Goal: Navigation & Orientation: Find specific page/section

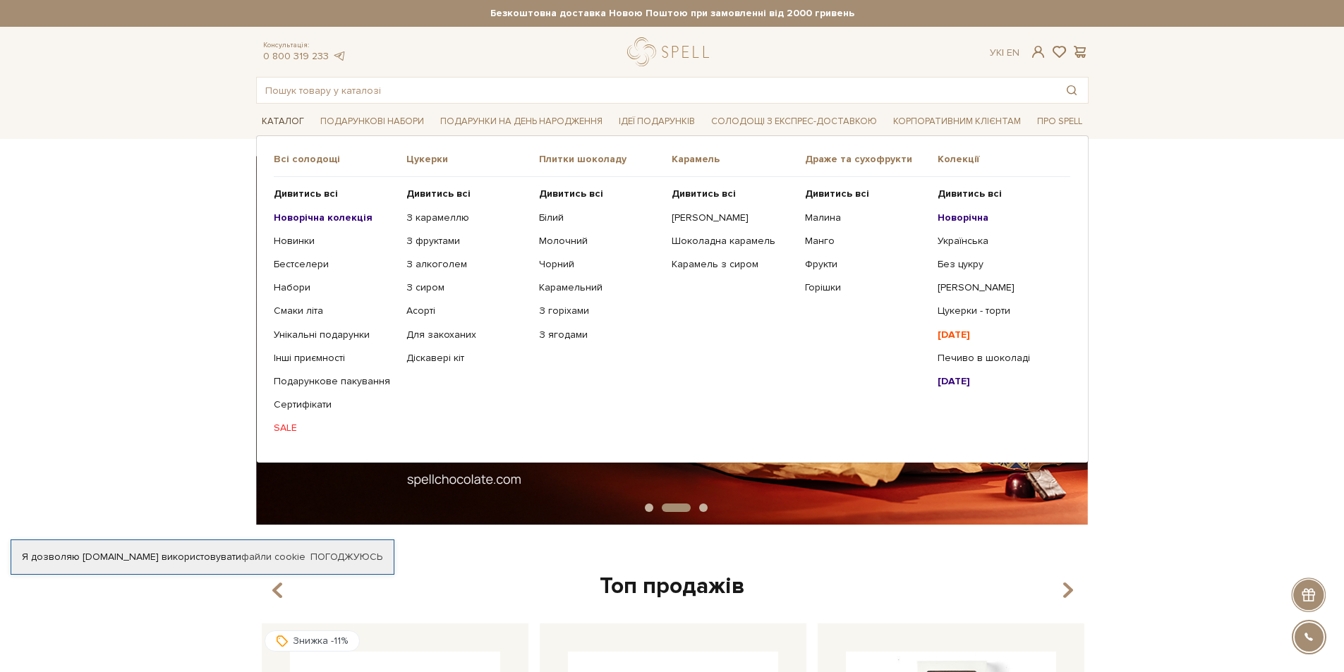
click at [272, 114] on link "Каталог" at bounding box center [283, 122] width 54 height 22
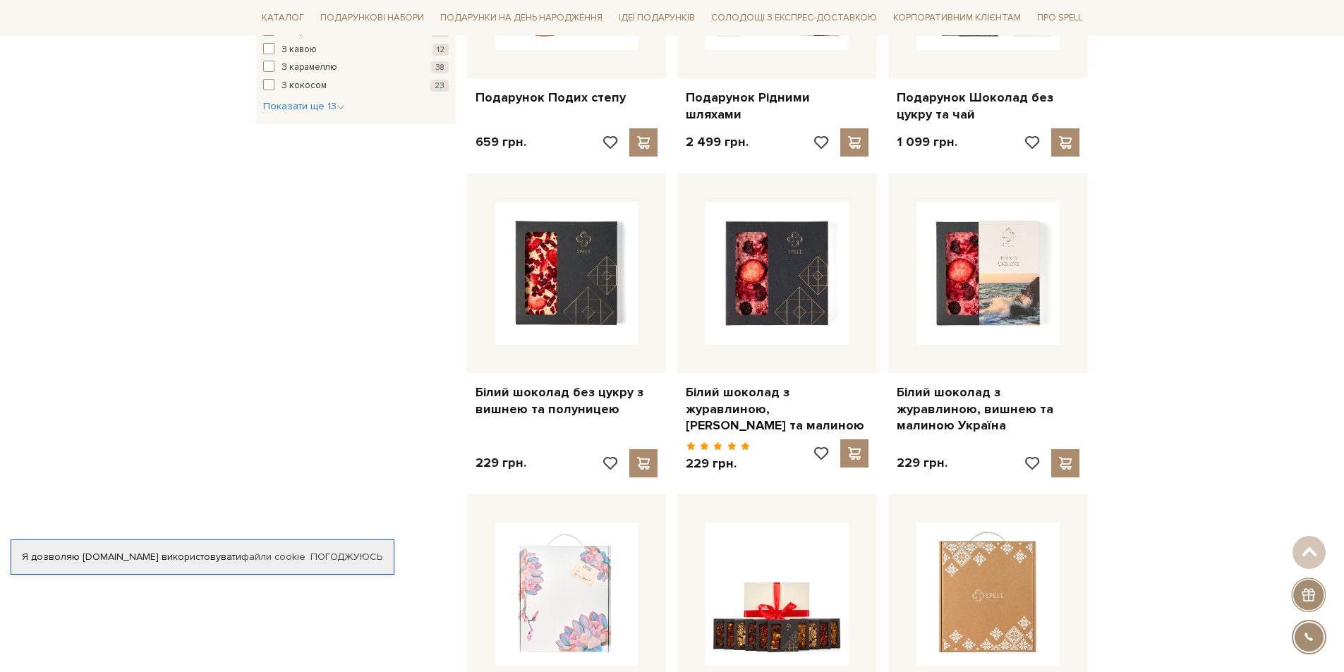
scroll to position [1058, 0]
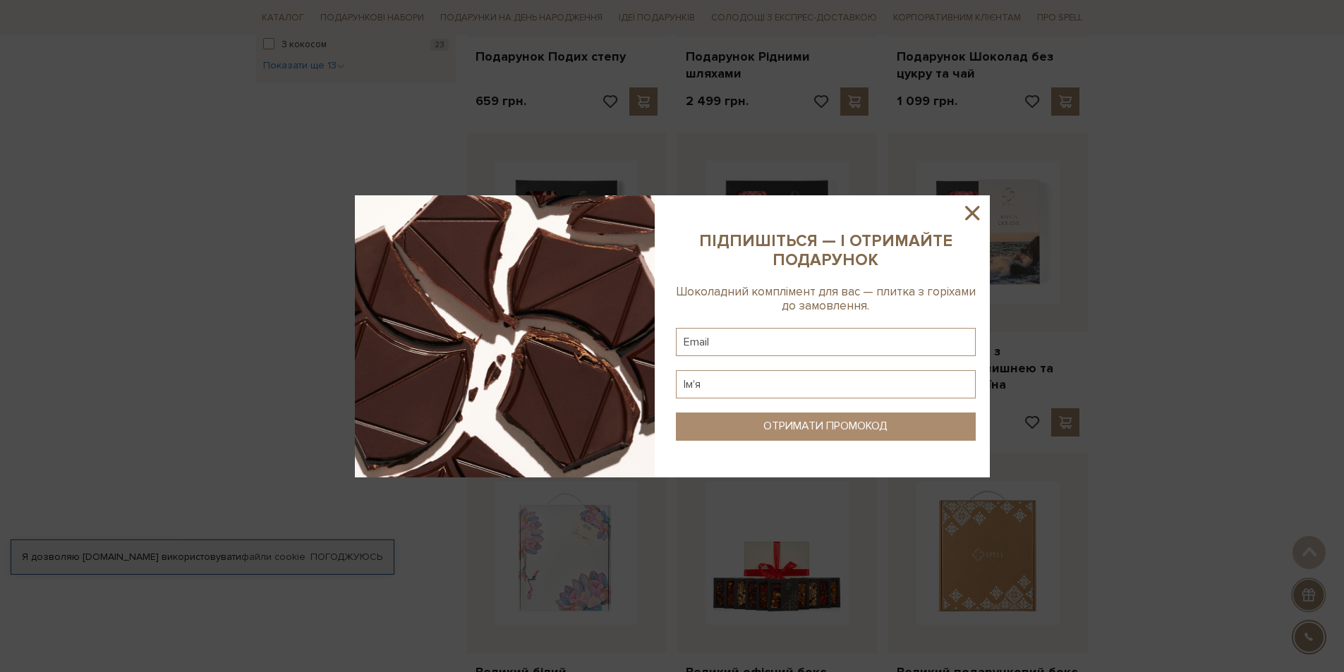
click at [977, 213] on icon at bounding box center [972, 213] width 24 height 24
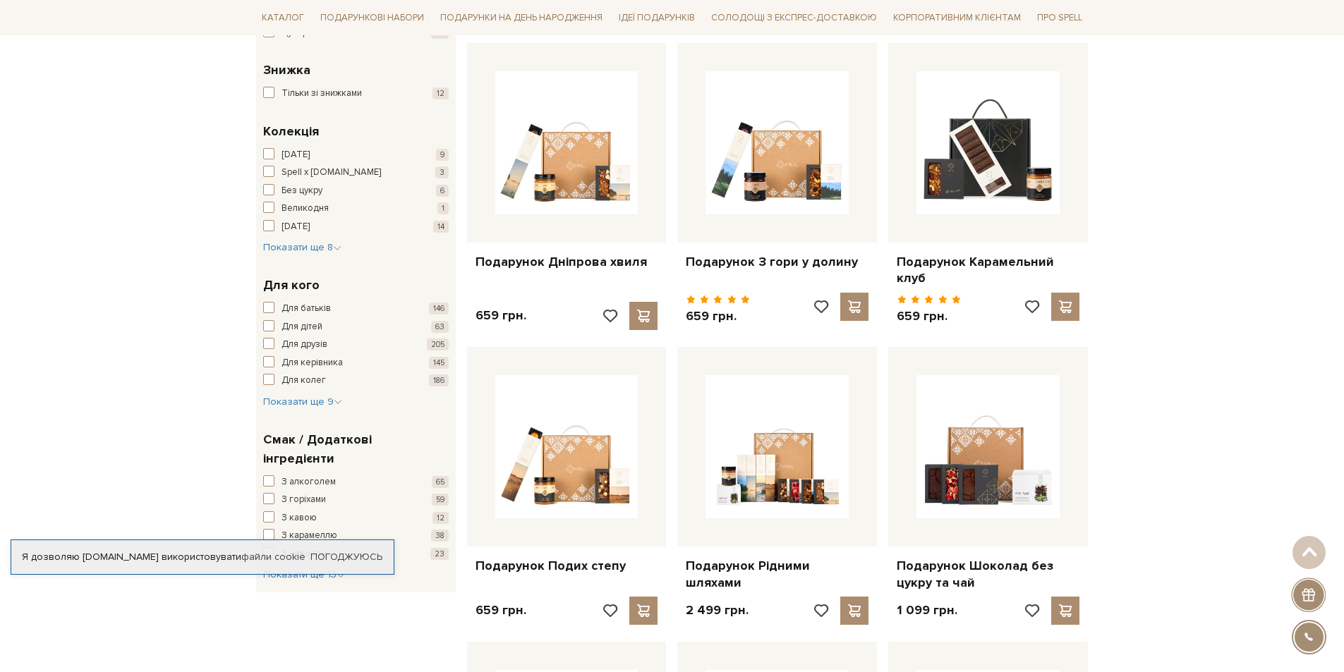
scroll to position [565, 0]
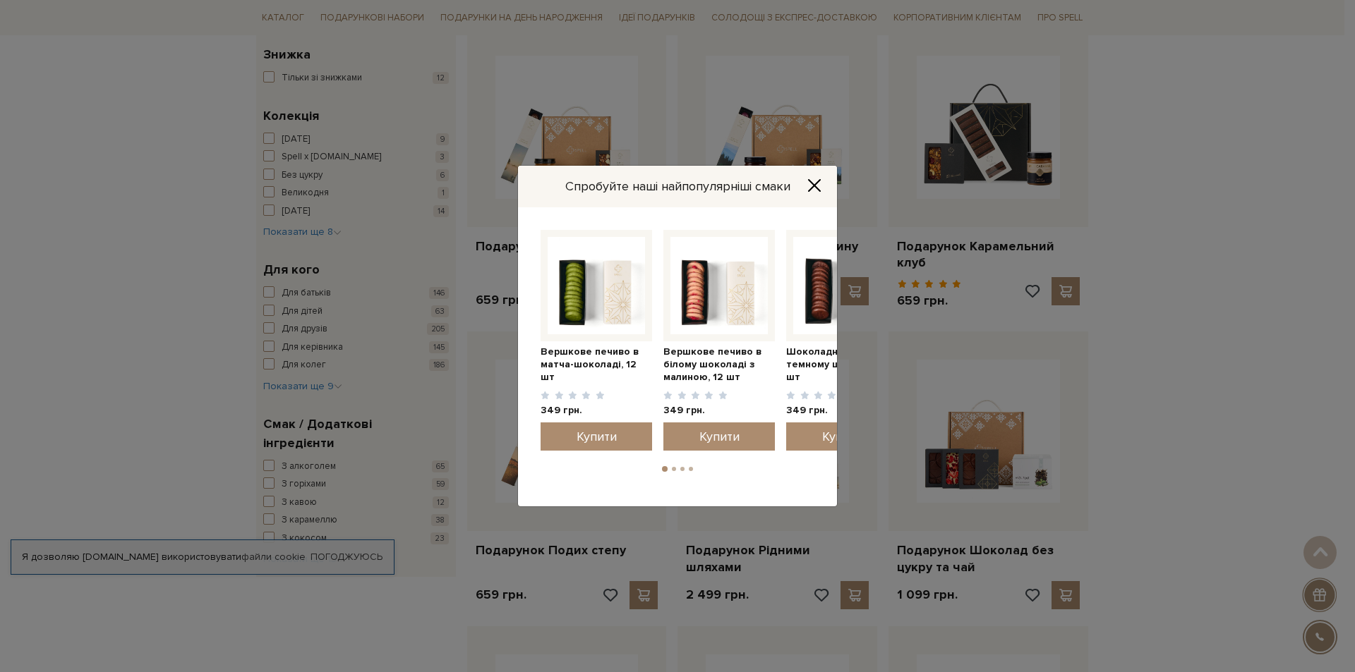
click at [811, 184] on icon "Close" at bounding box center [814, 186] width 14 height 14
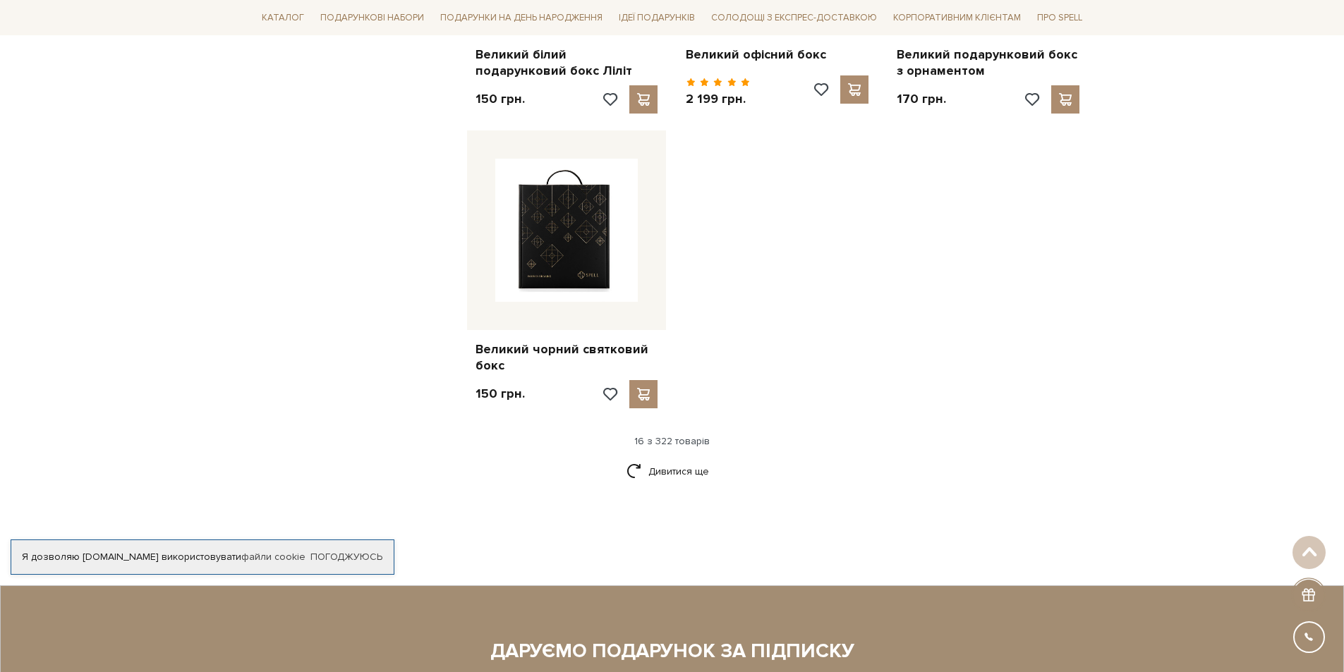
scroll to position [1905, 0]
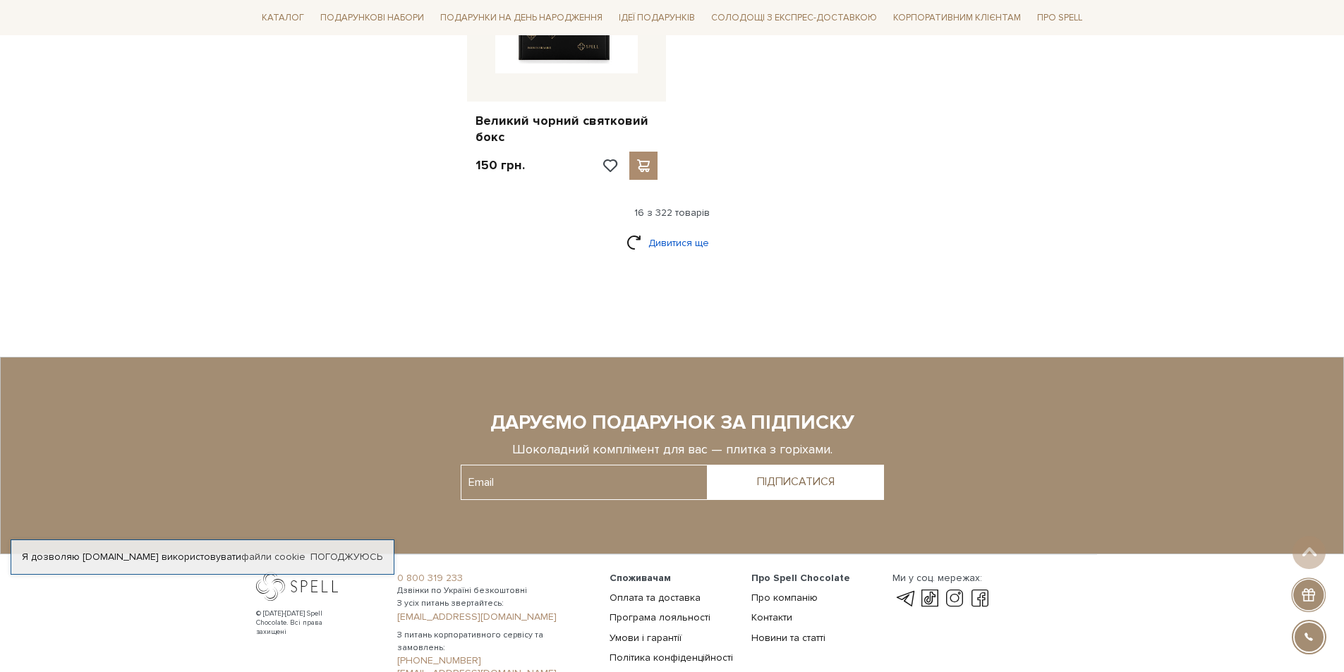
click at [692, 231] on link "Дивитися ще" at bounding box center [673, 243] width 92 height 25
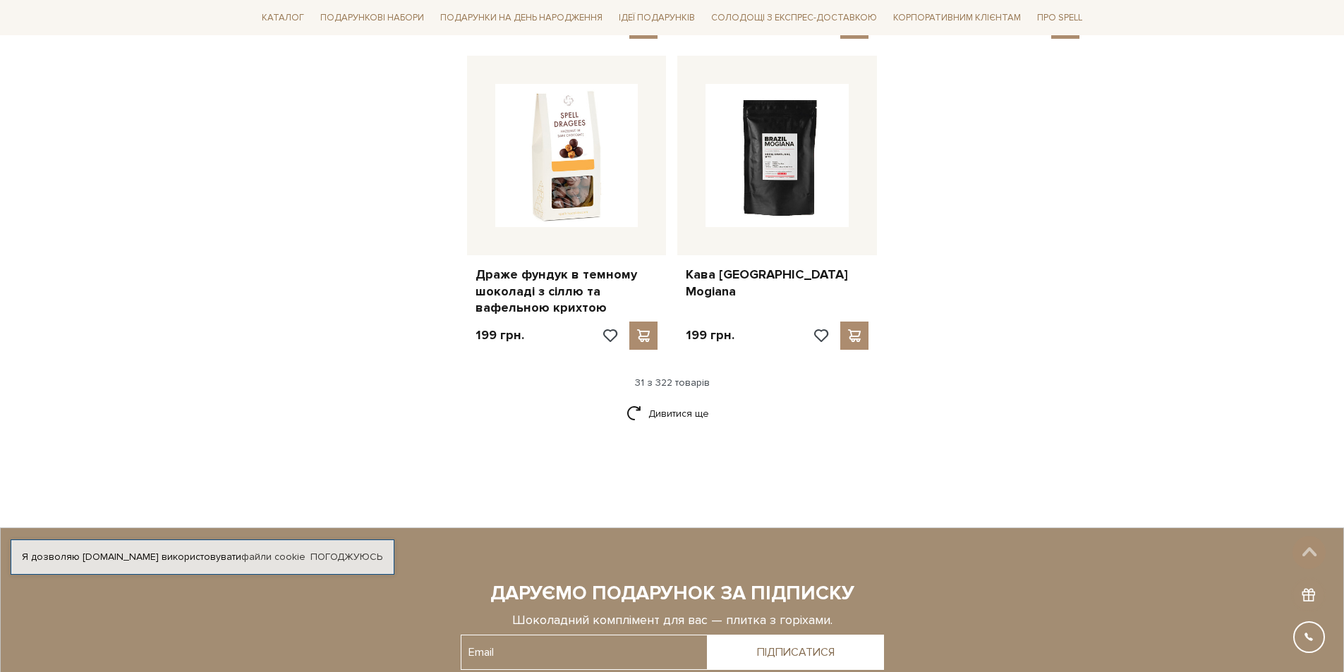
scroll to position [3246, 0]
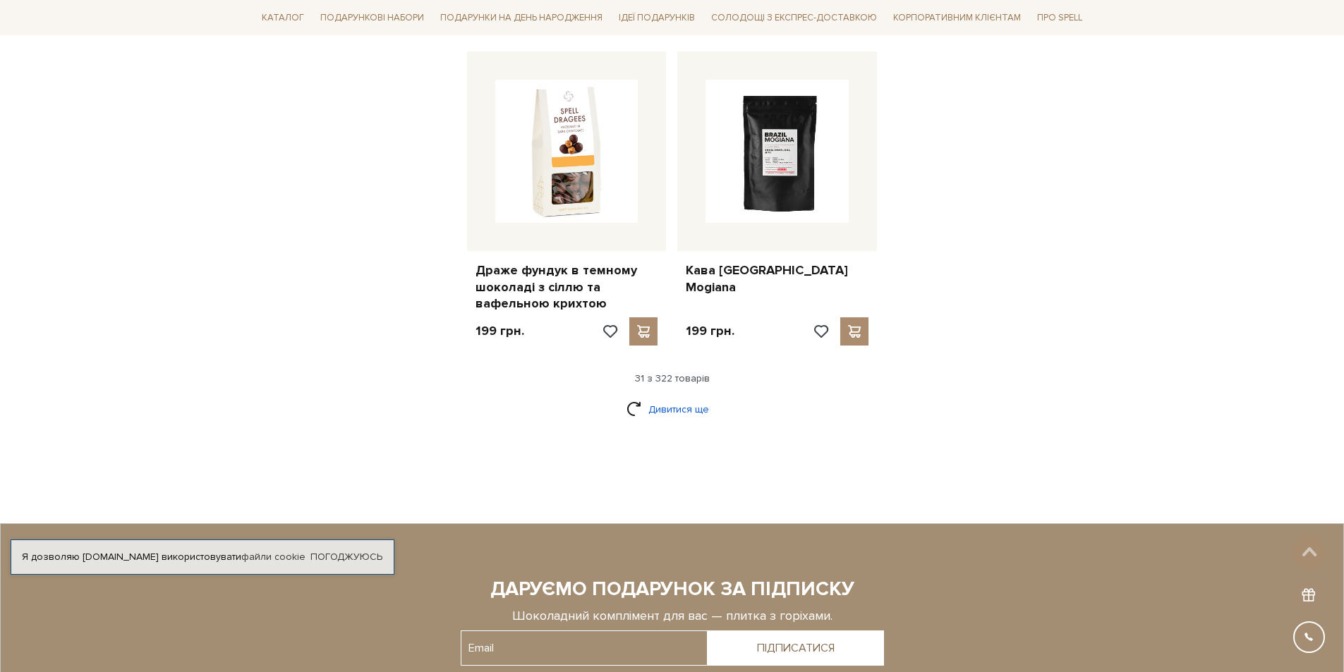
click at [682, 397] on link "Дивитися ще" at bounding box center [673, 409] width 92 height 25
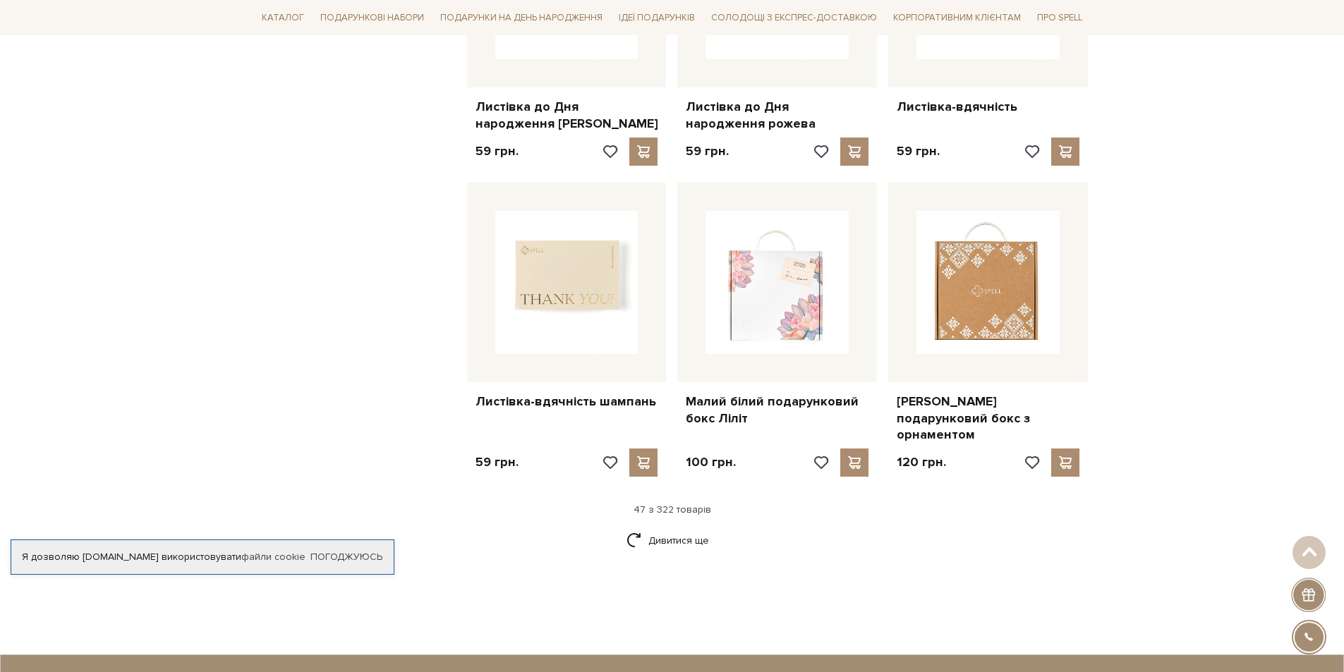
scroll to position [4939, 0]
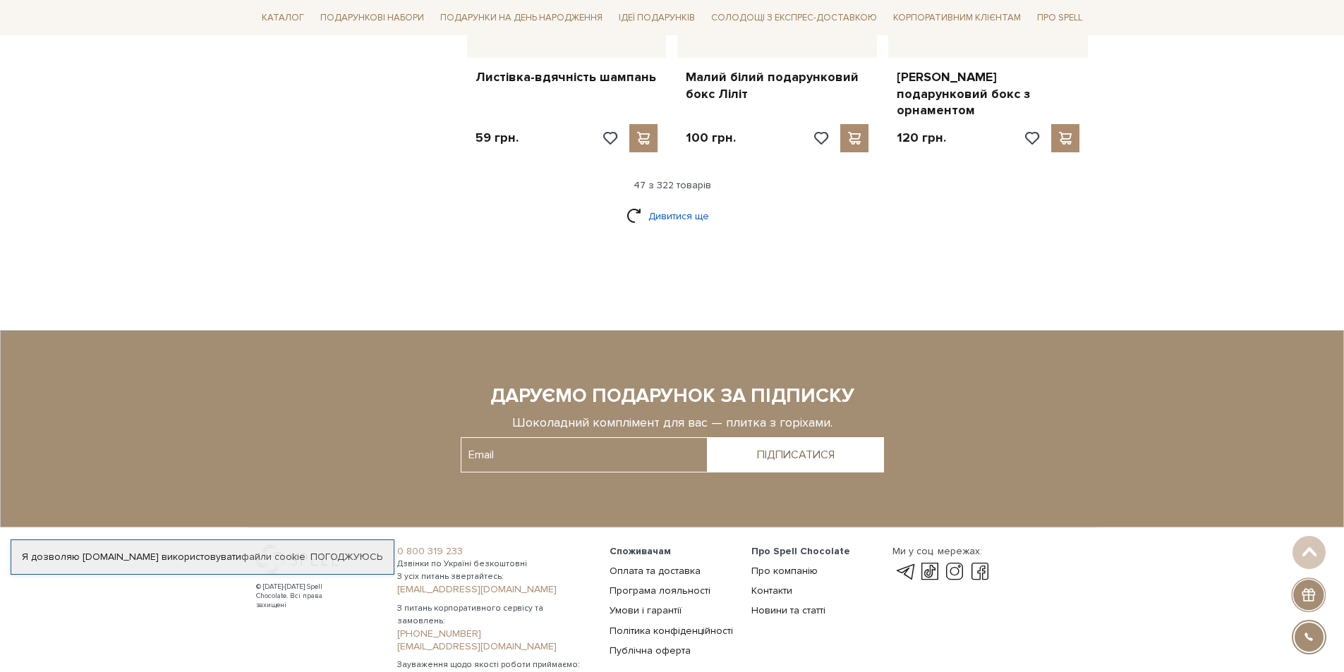
click at [683, 204] on link "Дивитися ще" at bounding box center [673, 216] width 92 height 25
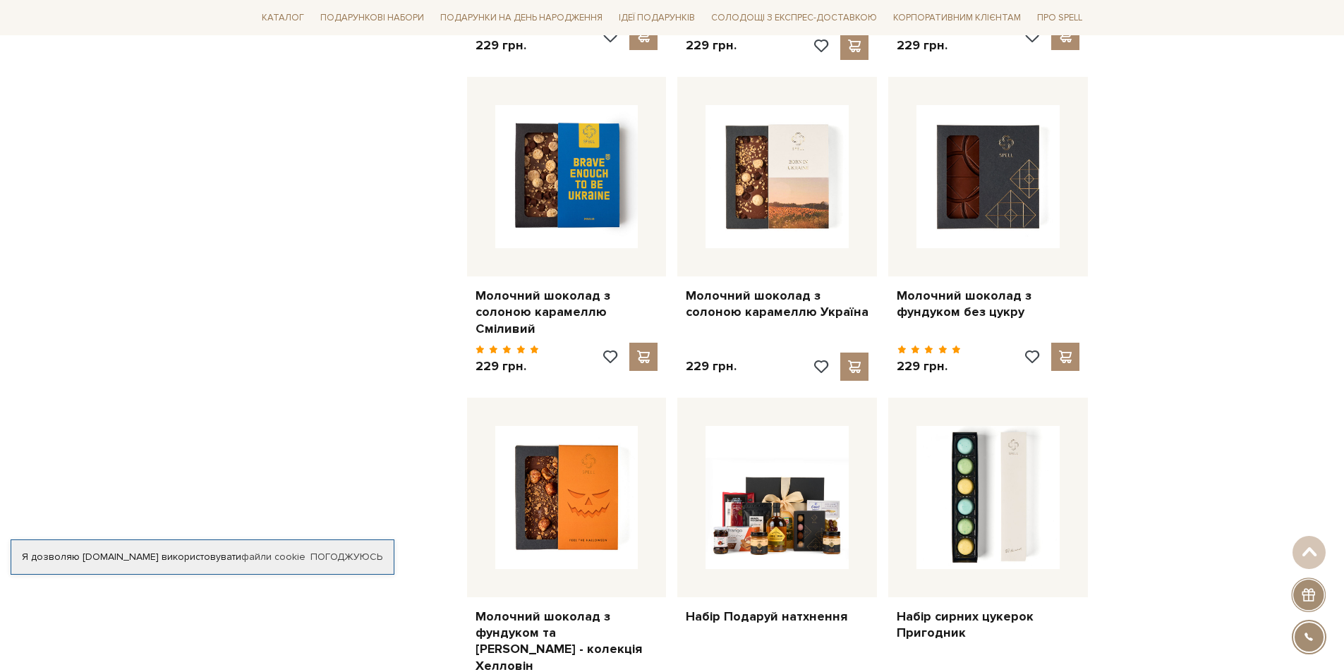
scroll to position [5786, 0]
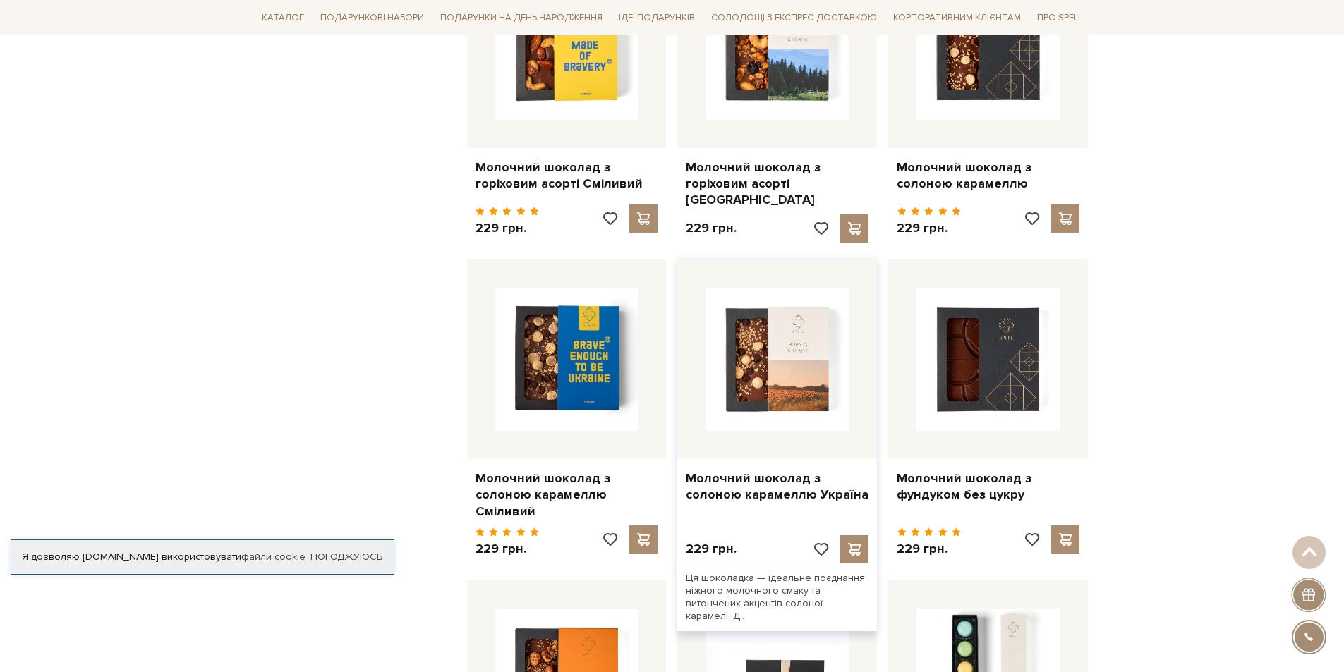
click at [816, 291] on img at bounding box center [777, 359] width 143 height 143
